Goal: Task Accomplishment & Management: Use online tool/utility

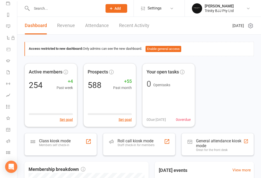
scroll to position [62, 0]
click at [3, 149] on li "Class check-in" at bounding box center [8, 152] width 17 height 11
click at [8, 148] on link "Class check-in" at bounding box center [11, 152] width 11 height 11
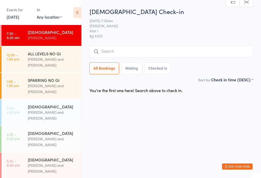
click at [149, 49] on input "search" at bounding box center [170, 52] width 163 height 12
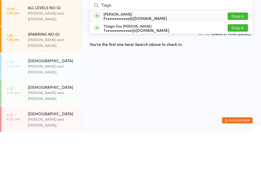
type input "Tiago"
click at [132, 62] on div "F••••••••••••y@[DOMAIN_NAME]" at bounding box center [134, 64] width 63 height 4
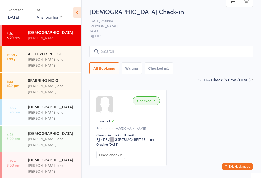
click at [231, 52] on input "search" at bounding box center [170, 52] width 163 height 12
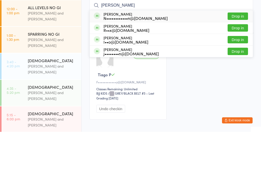
type input "[PERSON_NAME]"
click at [241, 59] on button "Drop in" at bounding box center [237, 62] width 20 height 7
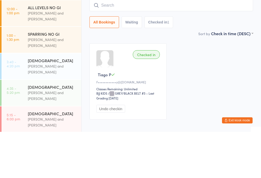
scroll to position [30, 0]
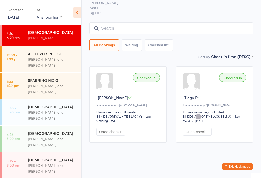
click at [124, 22] on input "search" at bounding box center [170, 28] width 163 height 12
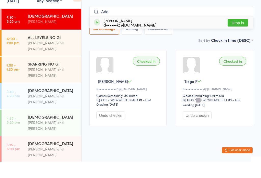
type input "Add"
click at [238, 35] on button "Drop in" at bounding box center [237, 38] width 20 height 7
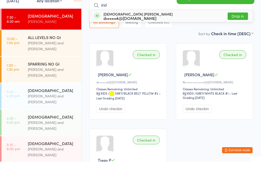
type input "ind"
click at [238, 29] on button "Drop in" at bounding box center [237, 32] width 20 height 7
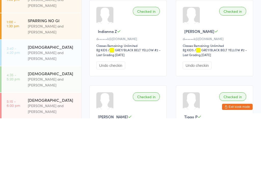
scroll to position [11, 0]
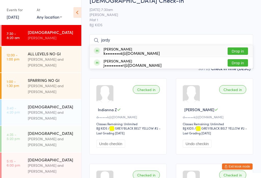
type input "jordy"
click at [242, 52] on button "Drop in" at bounding box center [237, 50] width 20 height 7
